Goal: Task Accomplishment & Management: Use online tool/utility

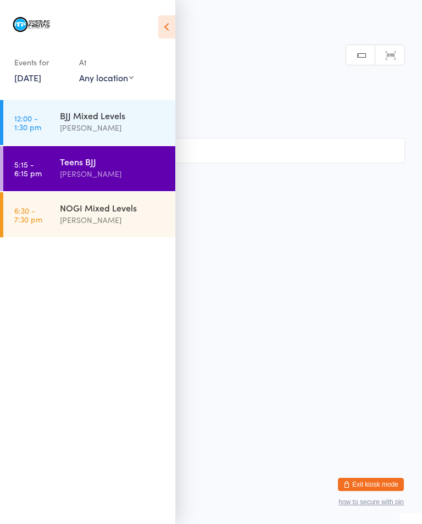
click at [79, 210] on div "NOGI Mixed Levels" at bounding box center [113, 208] width 106 height 12
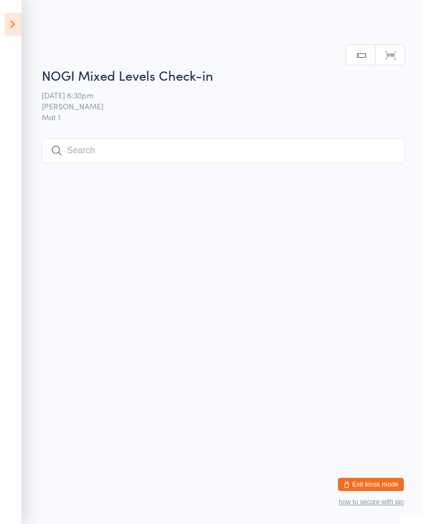
click at [121, 147] on input "search" at bounding box center [223, 150] width 363 height 25
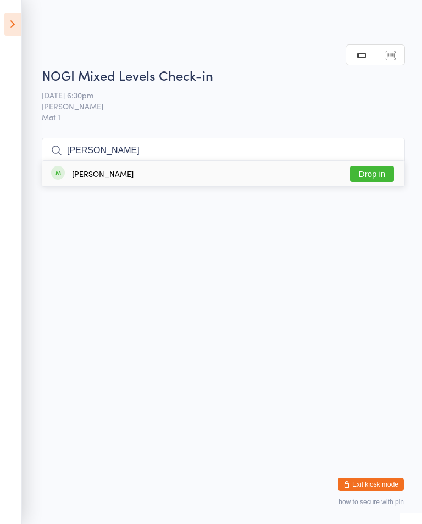
type input "[PERSON_NAME]"
click at [364, 166] on button "Drop in" at bounding box center [372, 174] width 44 height 16
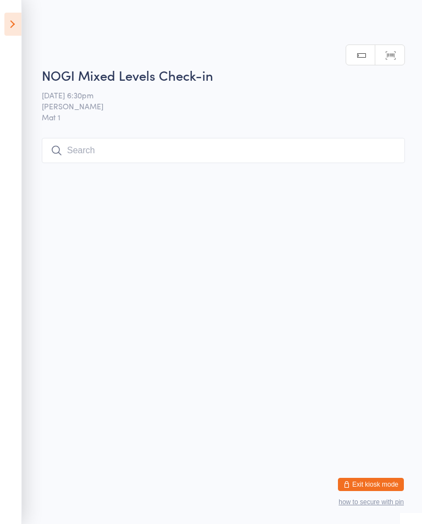
scroll to position [0, 0]
click at [112, 157] on input "search" at bounding box center [223, 150] width 363 height 25
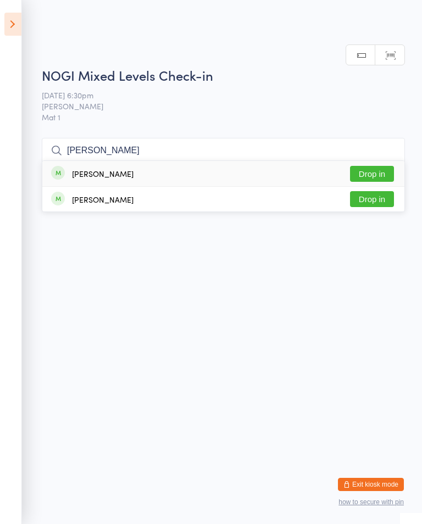
type input "[PERSON_NAME]"
click at [378, 166] on button "Drop in" at bounding box center [372, 174] width 44 height 16
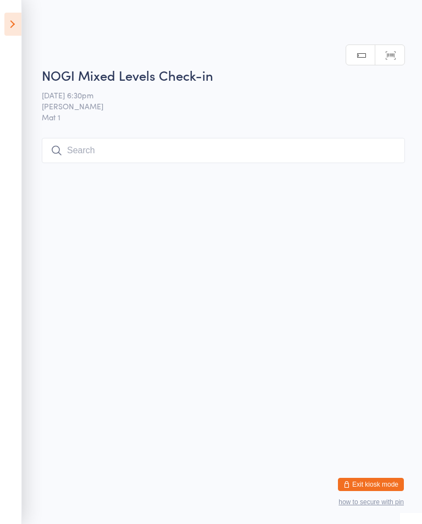
scroll to position [0, 0]
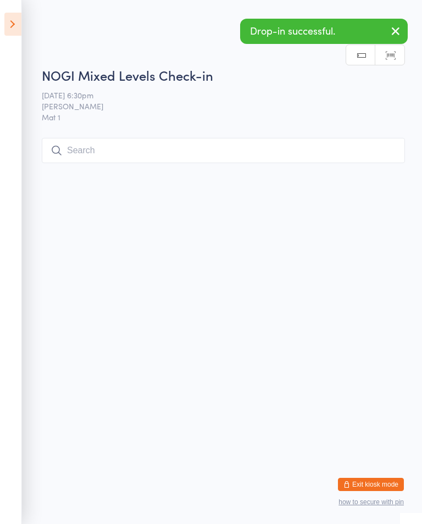
click at [339, 142] on input "search" at bounding box center [223, 150] width 363 height 25
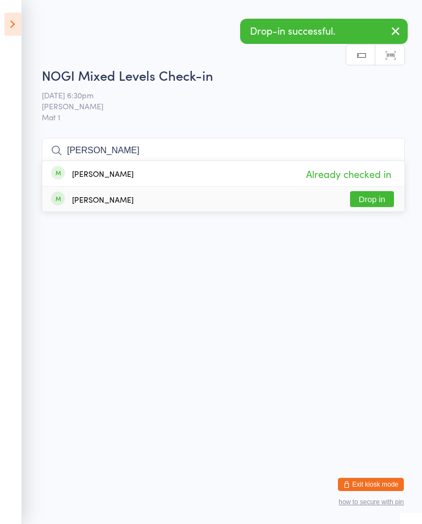
type input "[PERSON_NAME]"
click at [373, 191] on button "Drop in" at bounding box center [372, 199] width 44 height 16
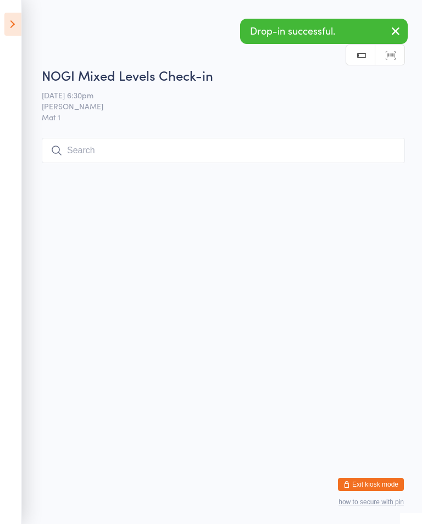
click at [333, 151] on input "search" at bounding box center [223, 150] width 363 height 25
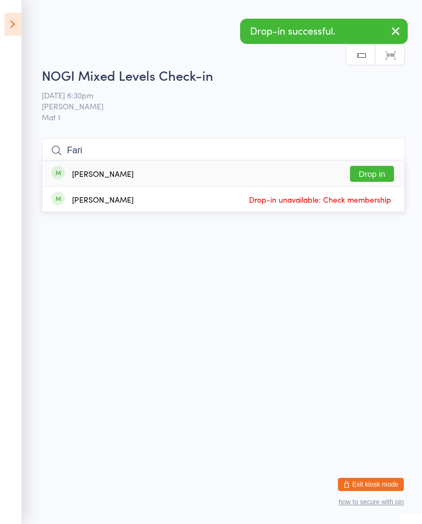
type input "Fari"
click at [376, 166] on button "Drop in" at bounding box center [372, 174] width 44 height 16
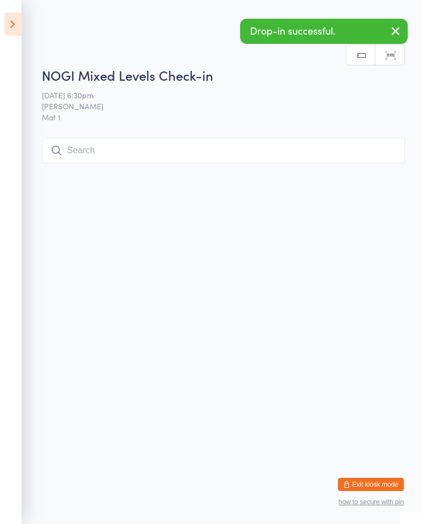
scroll to position [0, 0]
click at [318, 152] on input "search" at bounding box center [223, 150] width 363 height 25
type input "Peiri"
click at [381, 166] on button "Drop in" at bounding box center [372, 174] width 44 height 16
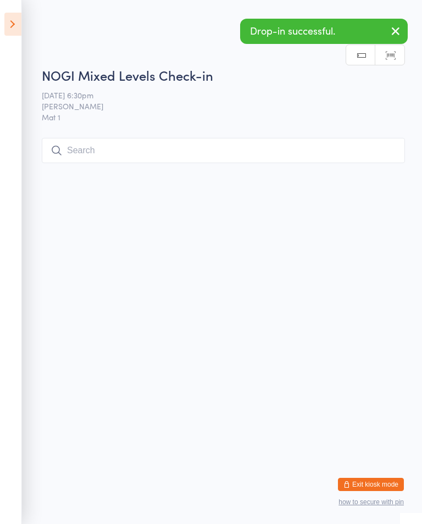
scroll to position [0, 0]
click at [342, 145] on input "search" at bounding box center [223, 150] width 363 height 25
type input "I"
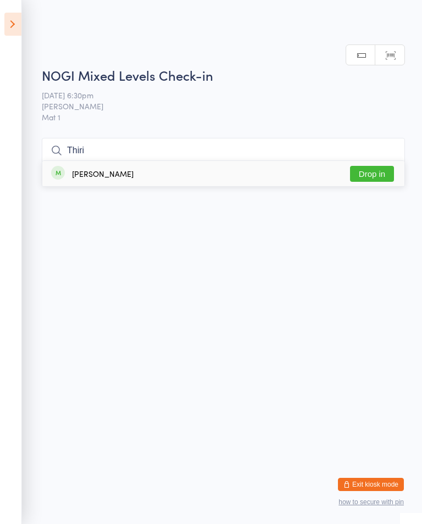
type input "Thiri"
click at [383, 166] on button "Drop in" at bounding box center [372, 174] width 44 height 16
